Goal: Information Seeking & Learning: Compare options

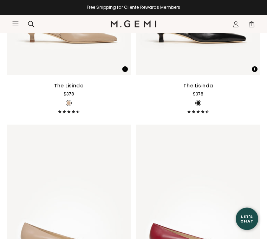
scroll to position [9650, 0]
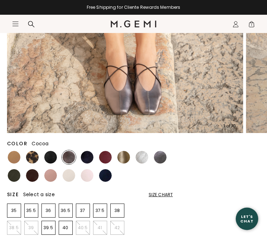
scroll to position [205, 0]
click at [35, 156] on img at bounding box center [32, 157] width 13 height 13
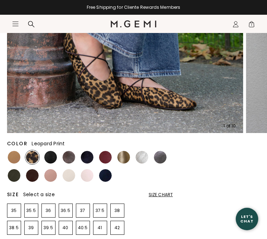
click at [126, 159] on img at bounding box center [123, 157] width 13 height 13
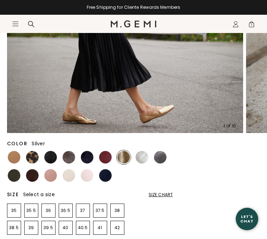
click at [144, 158] on img at bounding box center [141, 157] width 13 height 13
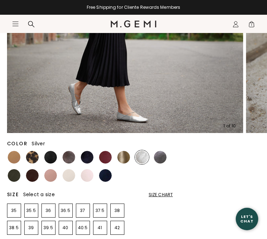
click at [165, 157] on img at bounding box center [160, 157] width 13 height 13
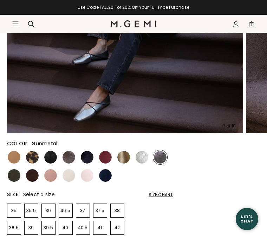
click at [50, 175] on img at bounding box center [50, 175] width 13 height 13
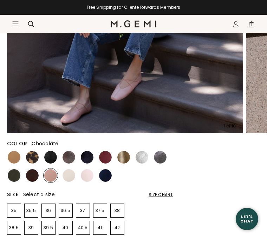
click at [34, 173] on img at bounding box center [32, 175] width 13 height 13
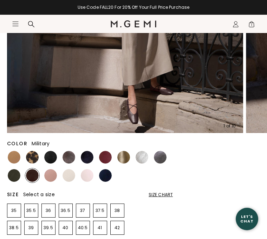
click at [19, 175] on img at bounding box center [14, 175] width 13 height 13
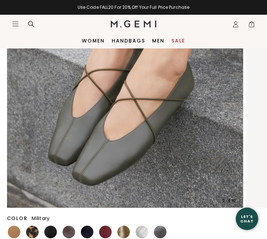
scroll to position [129, 0]
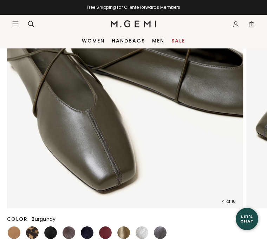
click at [110, 235] on img at bounding box center [105, 232] width 13 height 13
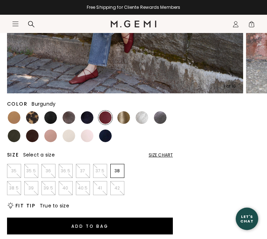
scroll to position [245, 0]
click at [53, 116] on img at bounding box center [50, 117] width 13 height 13
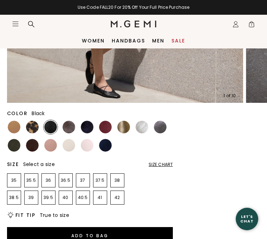
scroll to position [234, 0]
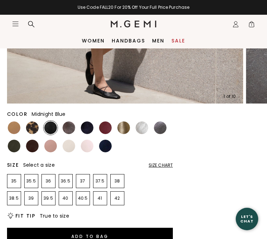
click at [87, 130] on img at bounding box center [87, 127] width 13 height 13
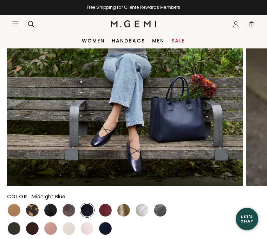
scroll to position [152, 0]
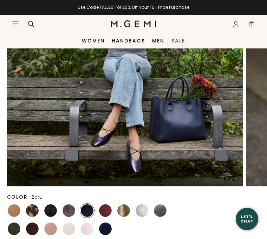
click at [74, 231] on img at bounding box center [68, 228] width 13 height 13
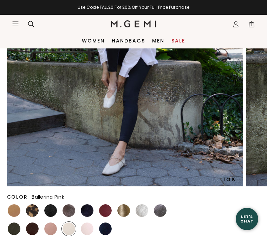
click at [92, 230] on img at bounding box center [87, 228] width 13 height 13
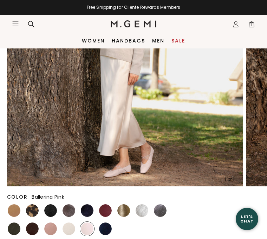
click at [107, 230] on img at bounding box center [105, 228] width 13 height 13
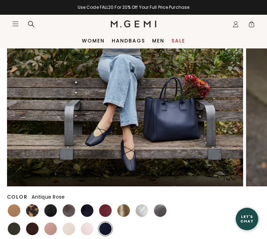
click at [52, 233] on img at bounding box center [50, 228] width 13 height 13
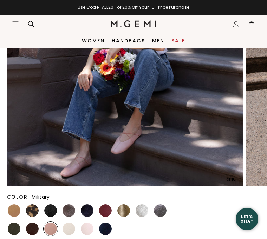
click at [19, 229] on img at bounding box center [14, 228] width 13 height 13
